Goal: Book appointment/travel/reservation

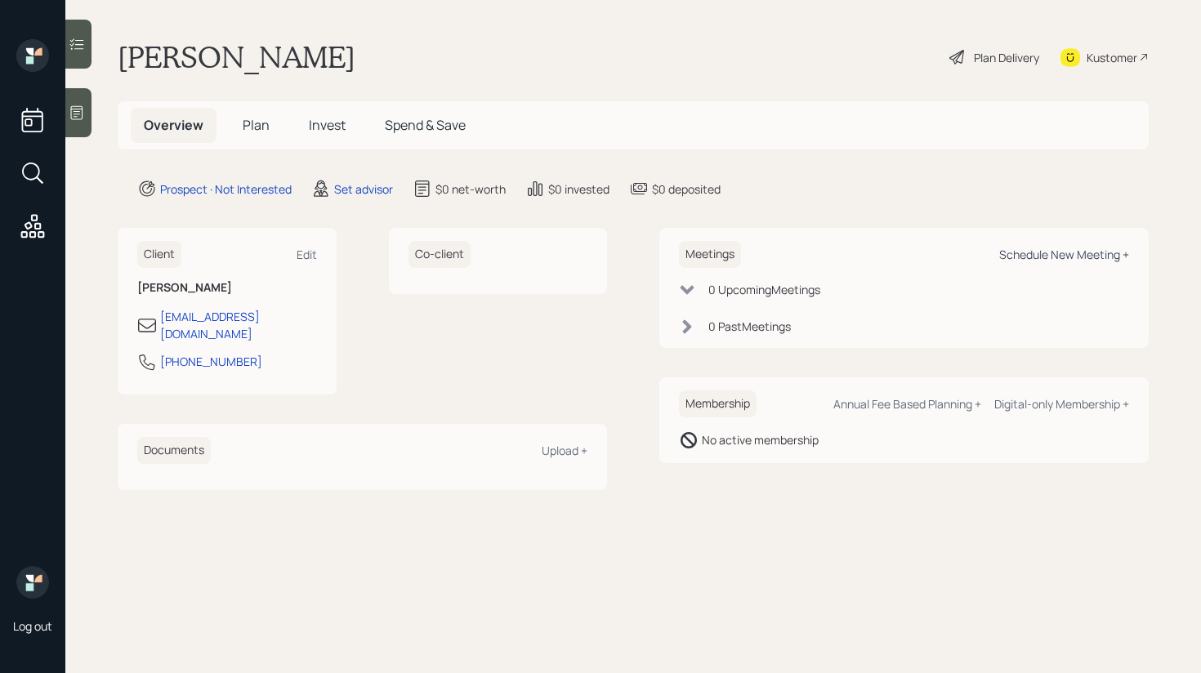
click at [1086, 256] on div "Schedule New Meeting +" at bounding box center [1064, 255] width 130 height 16
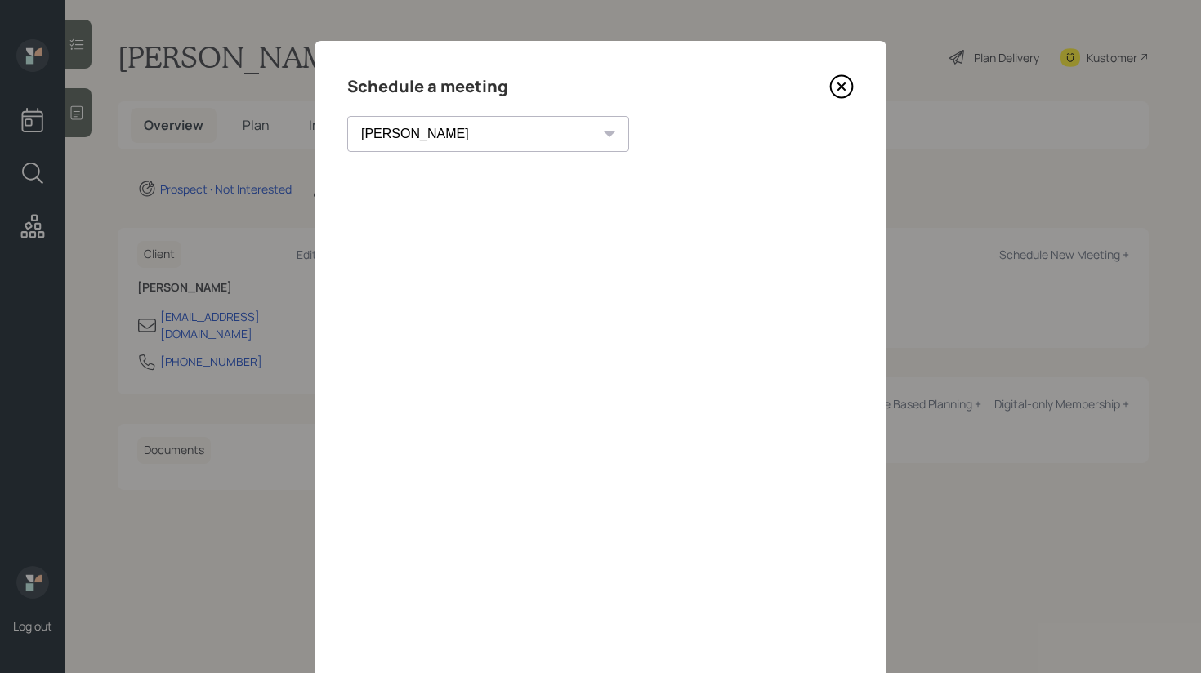
click at [448, 138] on select "[PERSON_NAME] [PERSON_NAME] [PERSON_NAME] [PERSON_NAME] [PERSON_NAME] [PERSON_N…" at bounding box center [488, 134] width 282 height 36
select select "59554aeb-d739-4552-90b9-0d27d70b4bf7"
click at [347, 116] on select "[PERSON_NAME] [PERSON_NAME] [PERSON_NAME] [PERSON_NAME] [PERSON_NAME] [PERSON_N…" at bounding box center [488, 134] width 282 height 36
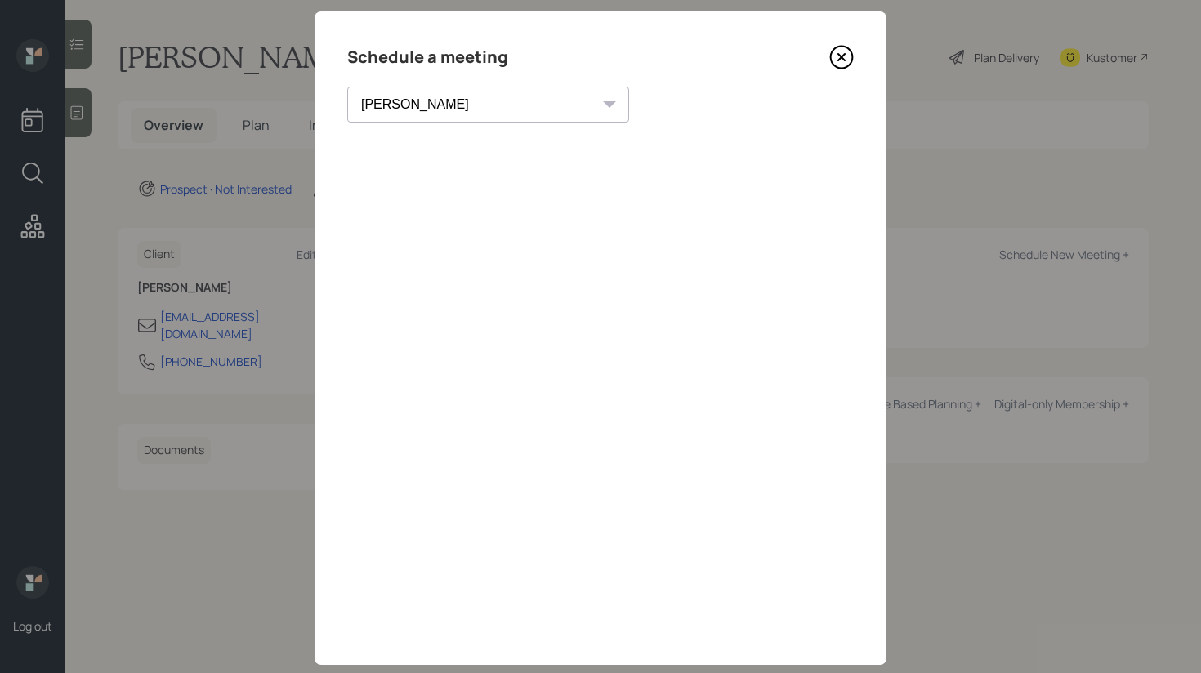
scroll to position [42, 0]
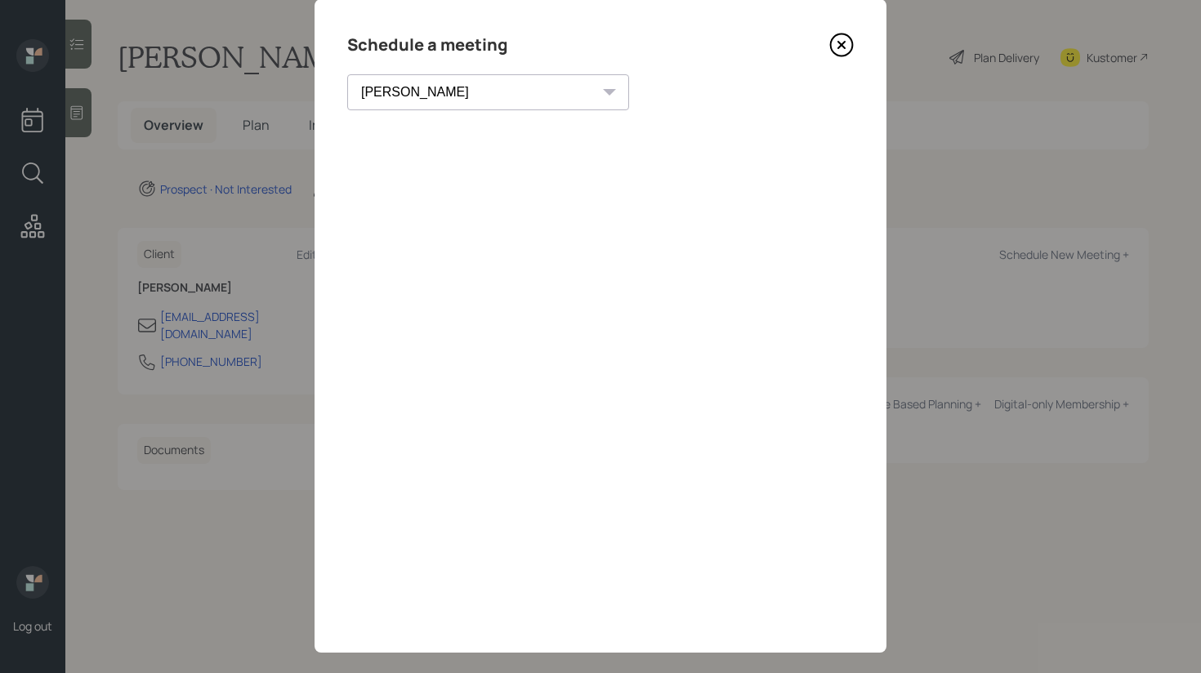
click at [837, 47] on icon at bounding box center [841, 45] width 25 height 25
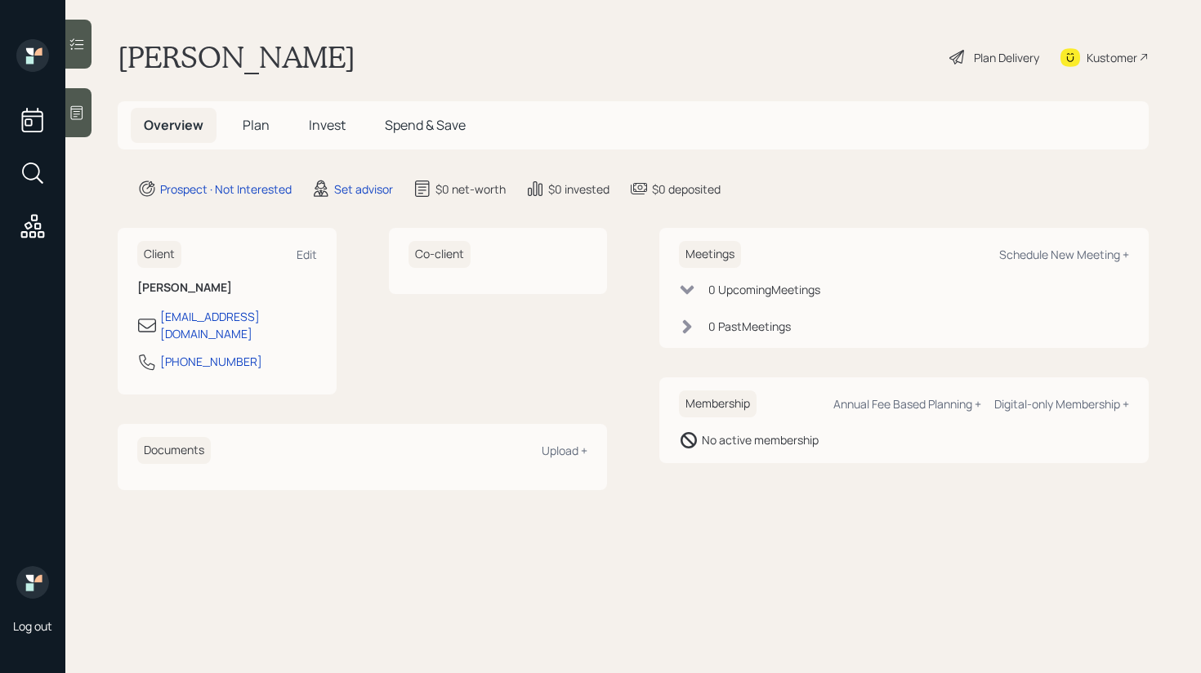
click at [91, 128] on div at bounding box center [78, 112] width 26 height 49
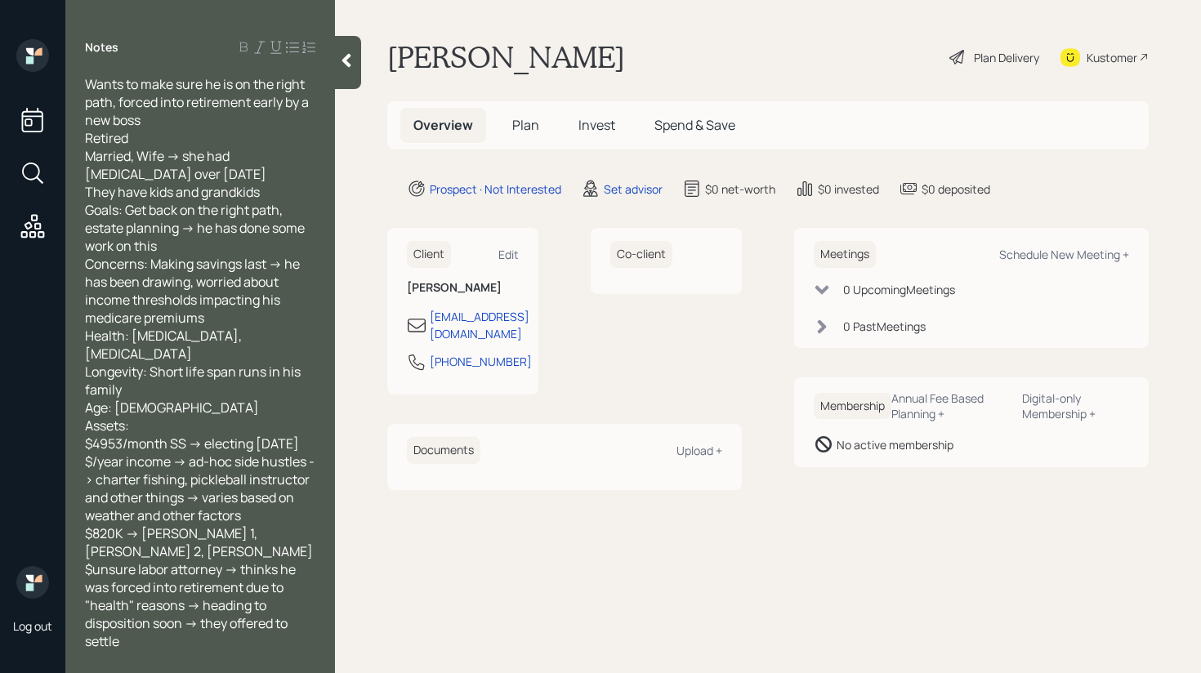
scroll to position [122, 0]
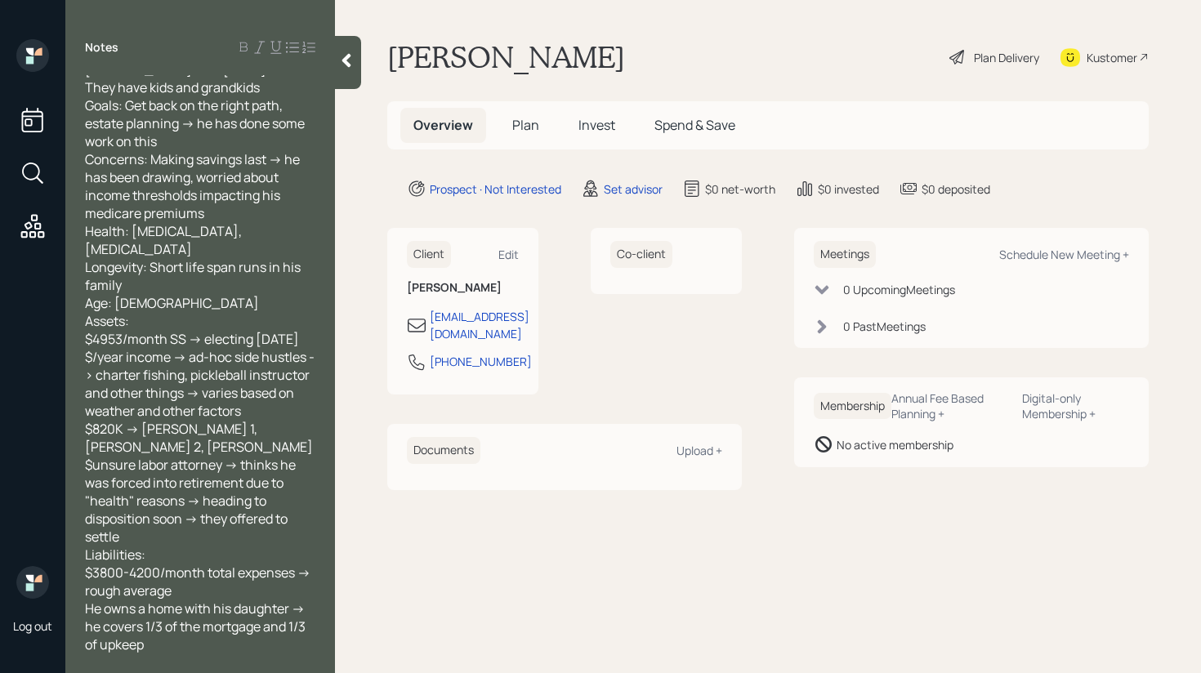
click at [345, 67] on icon at bounding box center [346, 60] width 16 height 16
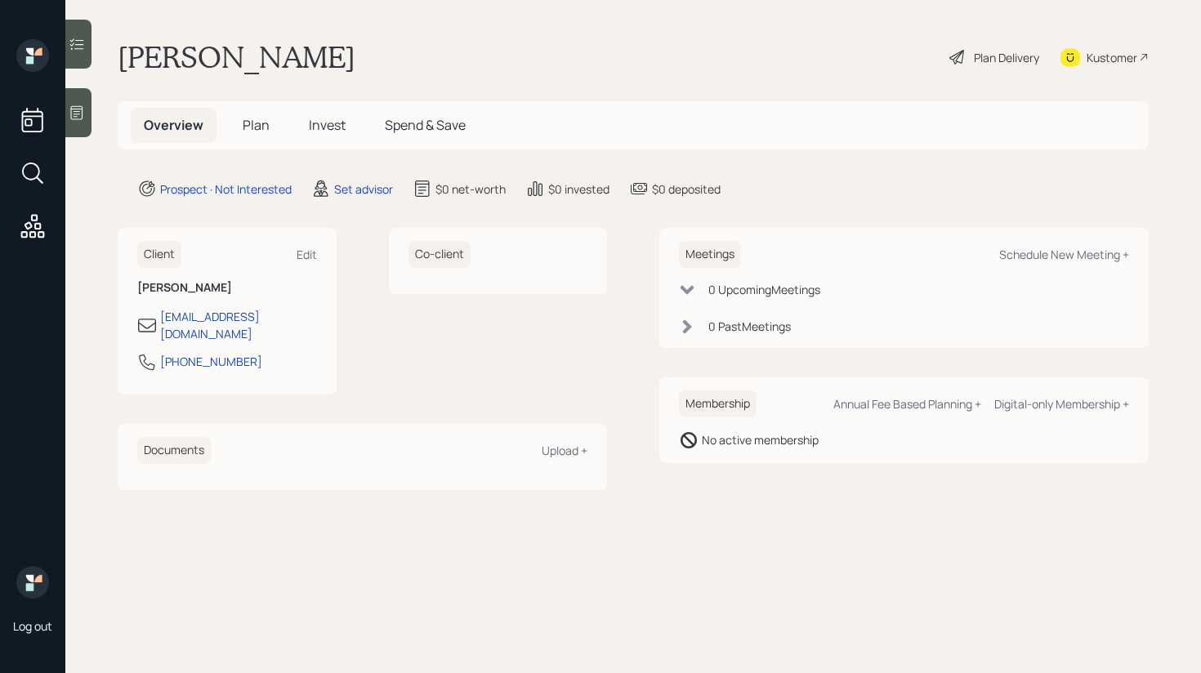
click at [68, 109] on div at bounding box center [78, 112] width 26 height 49
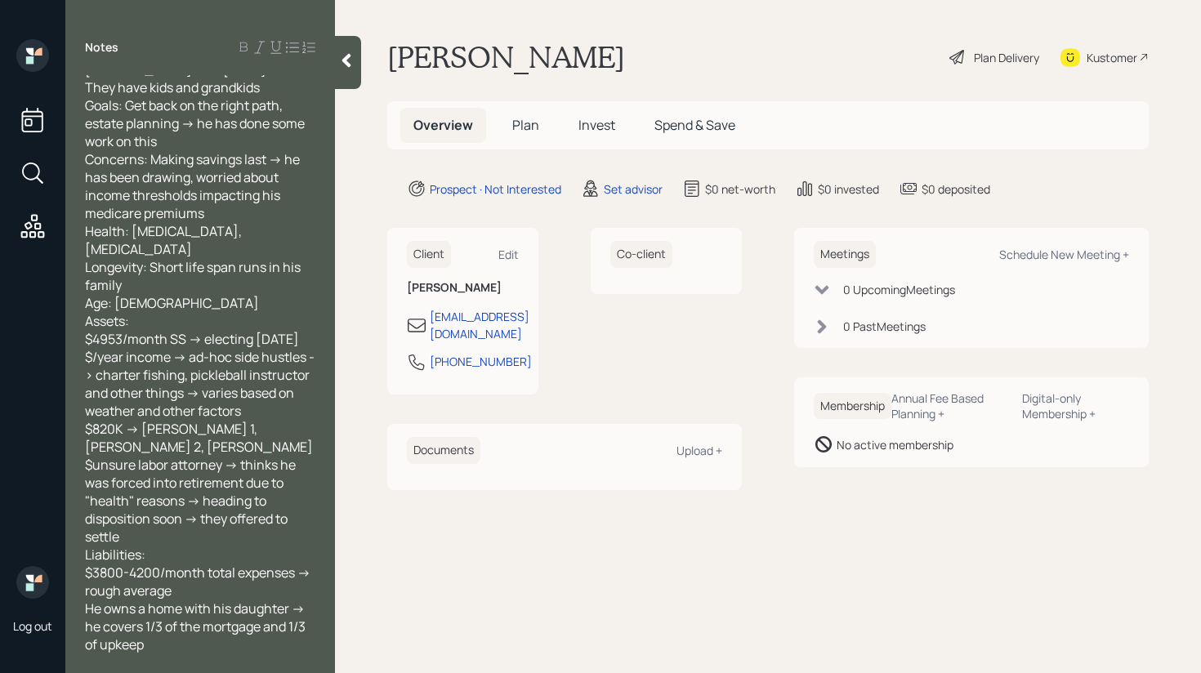
scroll to position [158, 0]
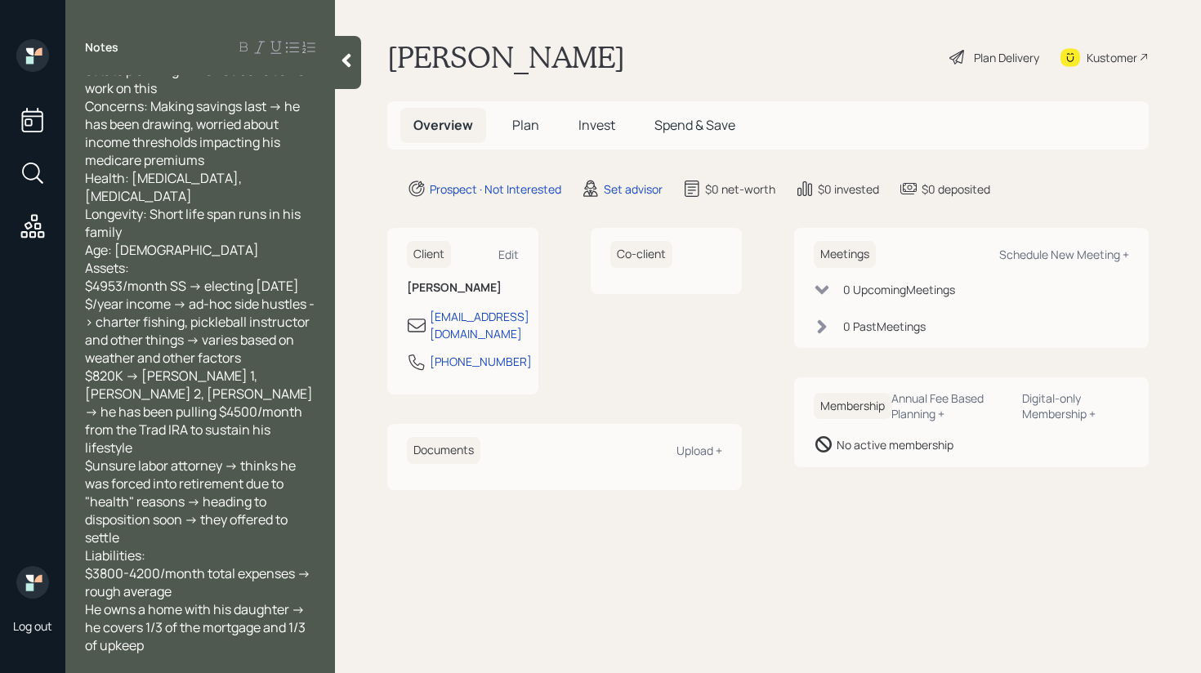
click at [354, 68] on icon at bounding box center [346, 60] width 16 height 16
